Goal: Task Accomplishment & Management: Use online tool/utility

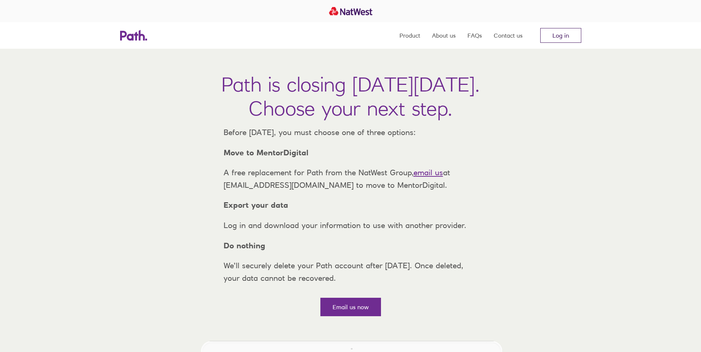
click at [571, 34] on link "Log in" at bounding box center [560, 35] width 41 height 15
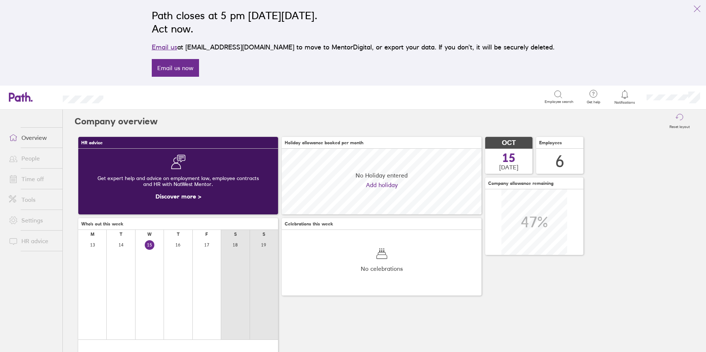
scroll to position [66, 200]
click at [36, 198] on link "Tools" at bounding box center [32, 200] width 59 height 15
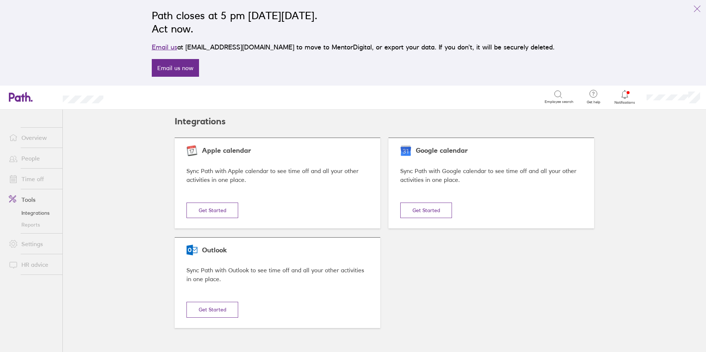
click at [34, 225] on link "Reports" at bounding box center [32, 225] width 59 height 12
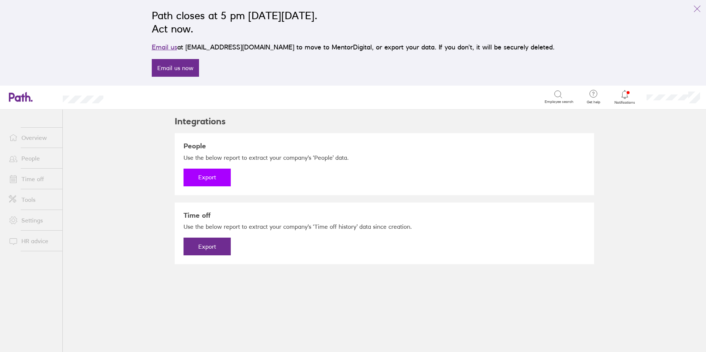
click at [207, 172] on button "Export" at bounding box center [207, 178] width 47 height 18
click at [217, 175] on link "Download" at bounding box center [207, 178] width 47 height 18
click at [230, 244] on button "Export" at bounding box center [207, 247] width 47 height 18
click at [212, 252] on link "Download" at bounding box center [207, 247] width 47 height 18
